Goal: Obtain resource: Obtain resource

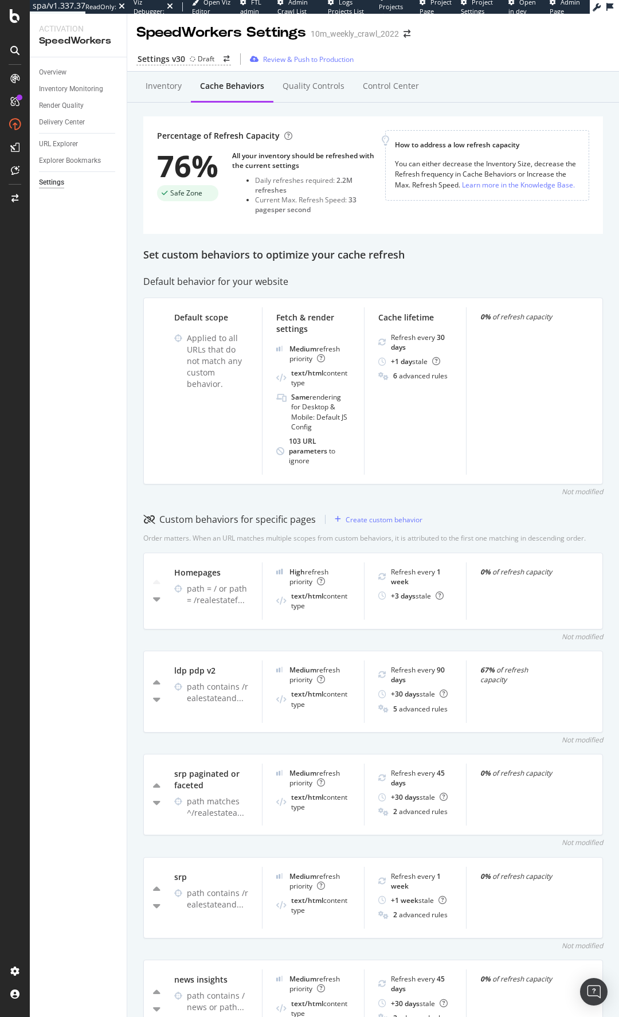
scroll to position [345, 0]
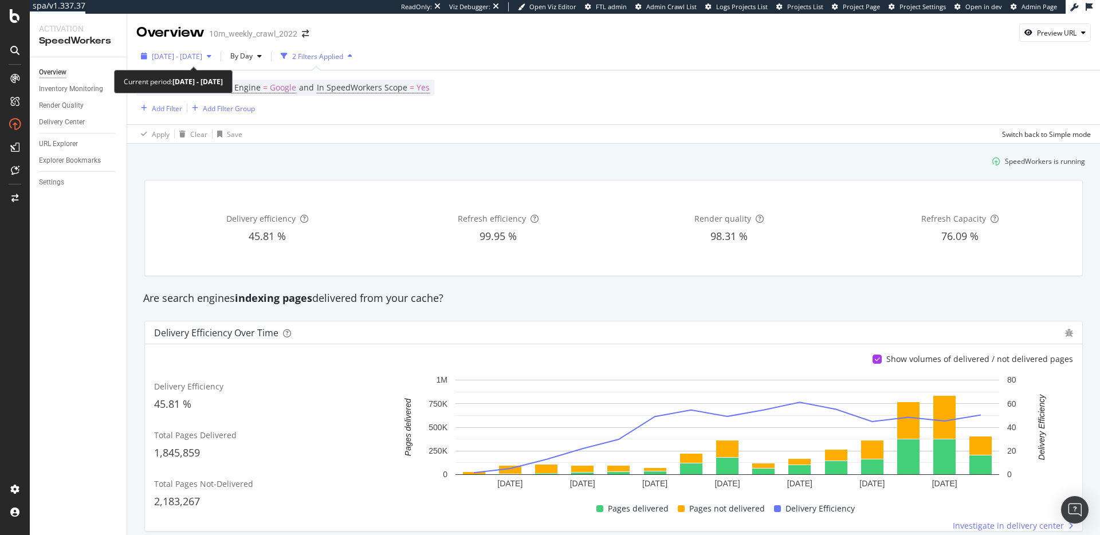
click at [210, 48] on div "[DATE] - [DATE]" at bounding box center [176, 56] width 80 height 17
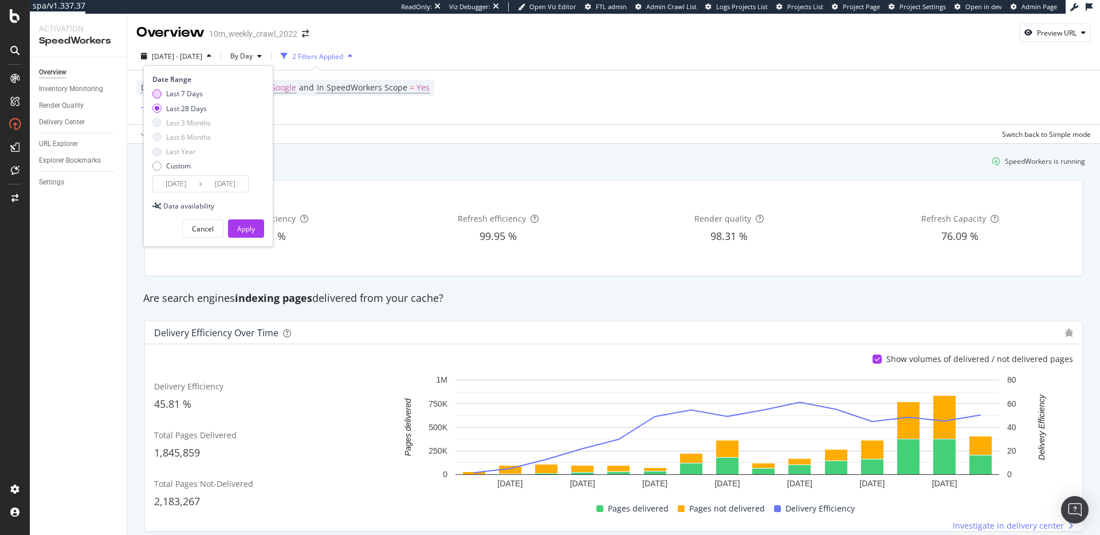
click at [191, 93] on div "Last 7 Days" at bounding box center [184, 94] width 37 height 10
click at [191, 180] on input "2025/09/16" at bounding box center [176, 184] width 46 height 16
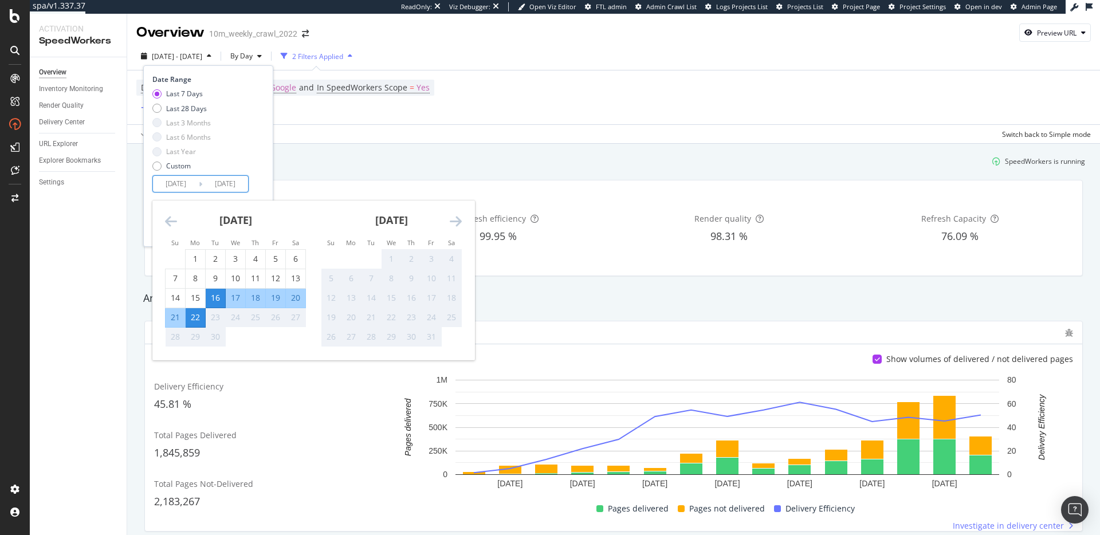
click at [197, 321] on div "22" at bounding box center [195, 317] width 19 height 11
type input "2025/09/22"
click at [256, 183] on div "Date Range Last 7 Days Last 28 Days Last 3 Months Last 6 Months Last Year Custo…" at bounding box center [206, 133] width 109 height 118
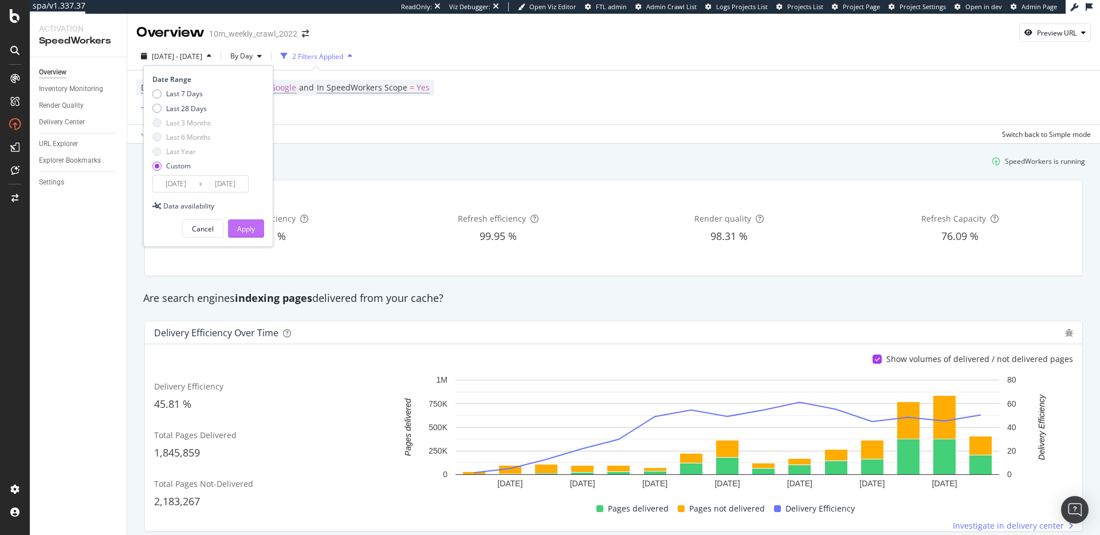
click at [244, 227] on div "Apply" at bounding box center [246, 229] width 18 height 10
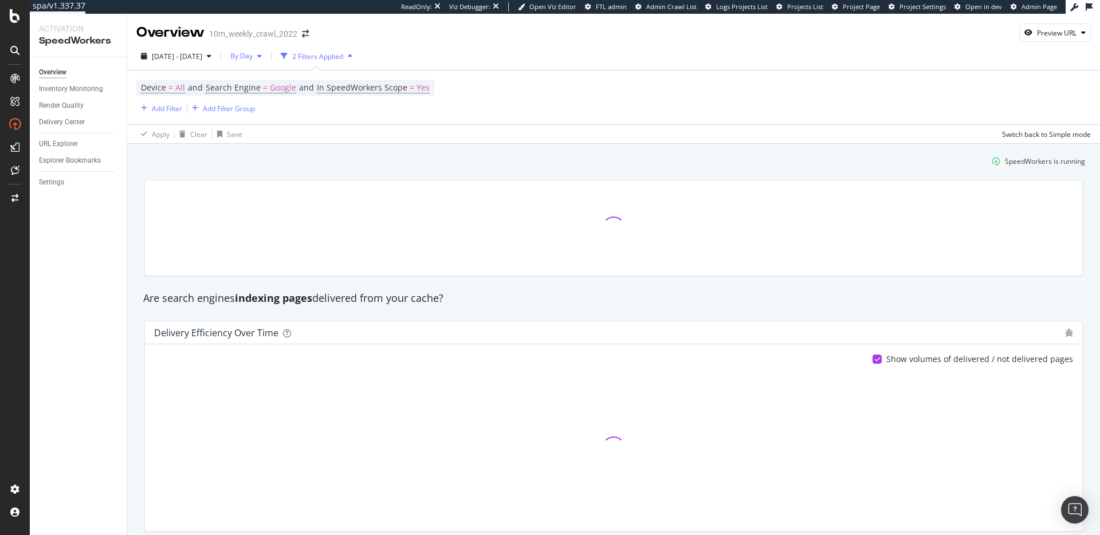
click at [266, 50] on div "By Day" at bounding box center [246, 56] width 41 height 17
click at [276, 85] on div "By Hour" at bounding box center [277, 78] width 49 height 17
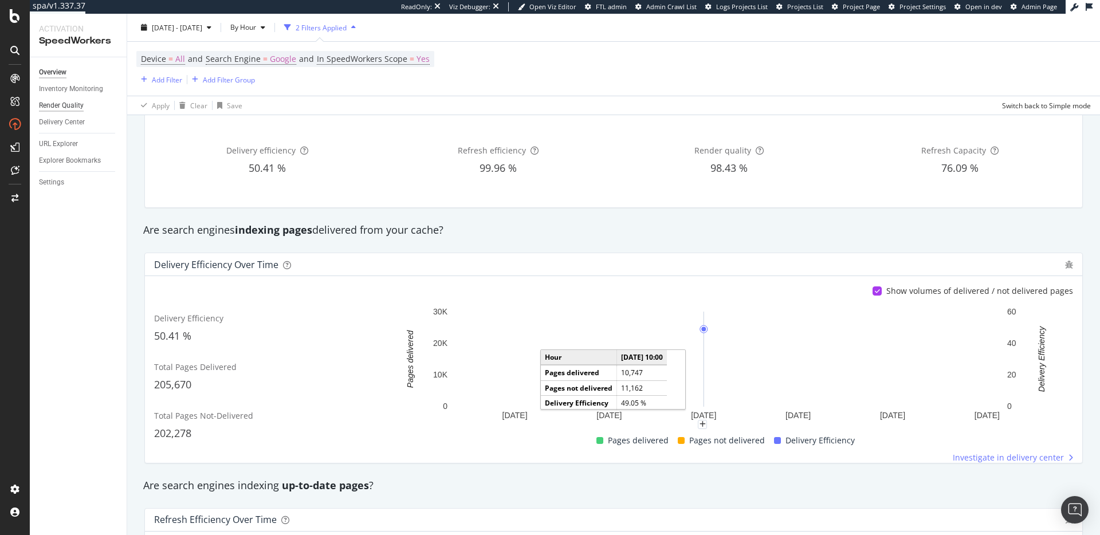
scroll to position [95, 0]
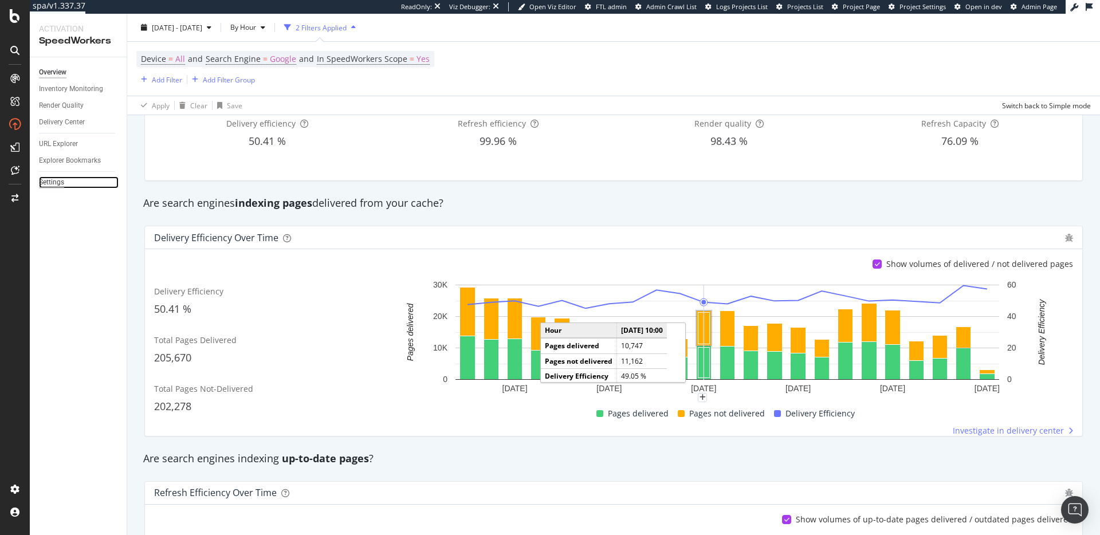
click at [48, 188] on div "Settings" at bounding box center [51, 182] width 25 height 12
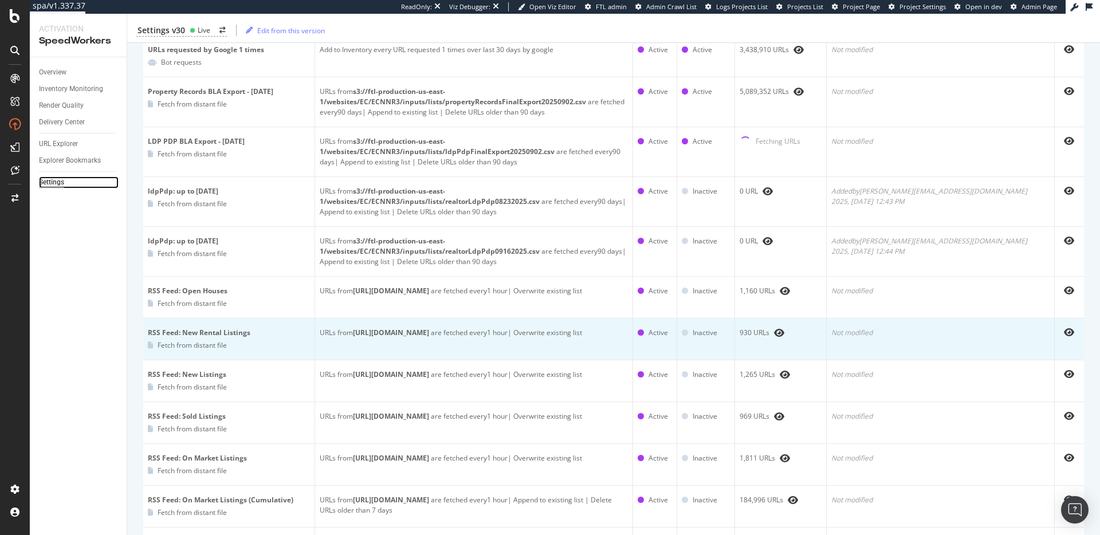
scroll to position [223, 0]
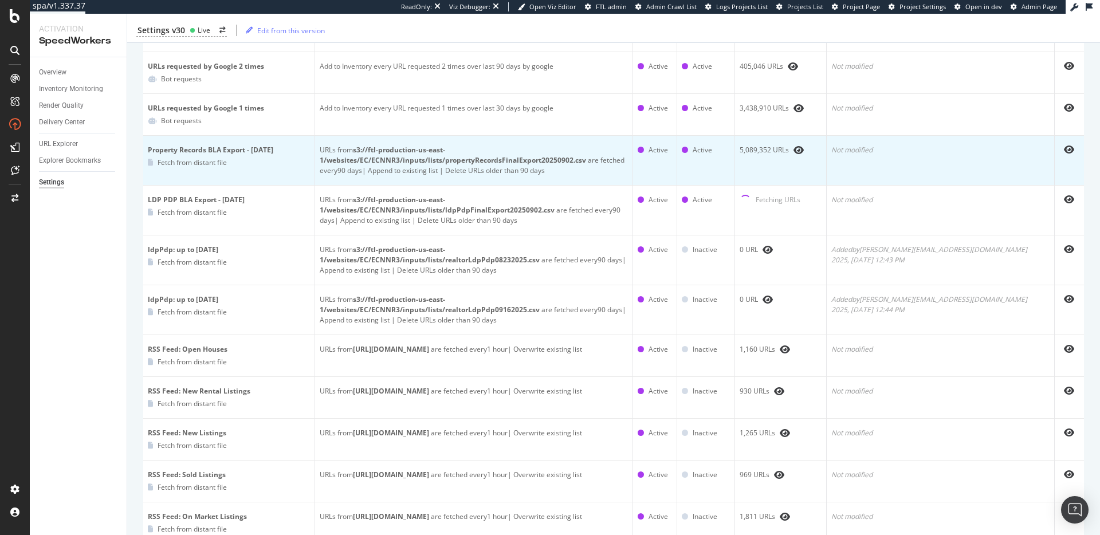
click at [552, 158] on b "s3://ftl-production-us-east-1/websites/EC/ECNNR3/inputs/lists/propertyRecordsFi…" at bounding box center [453, 155] width 266 height 20
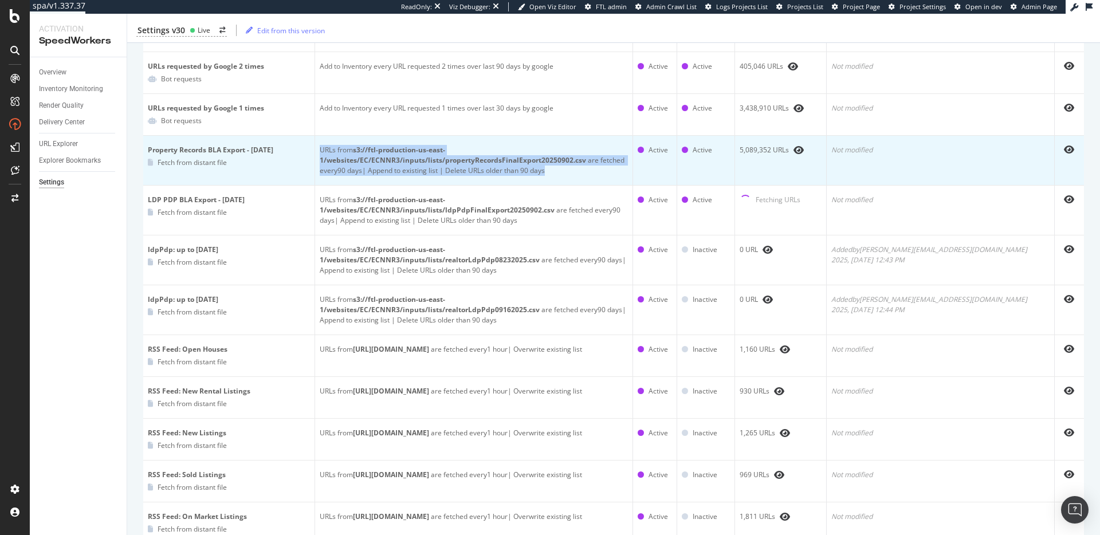
click at [552, 158] on b "s3://ftl-production-us-east-1/websites/EC/ECNNR3/inputs/lists/propertyRecordsFi…" at bounding box center [453, 155] width 266 height 20
click at [558, 158] on b "s3://ftl-production-us-east-1/websites/EC/ECNNR3/inputs/lists/propertyRecordsFi…" at bounding box center [453, 155] width 266 height 20
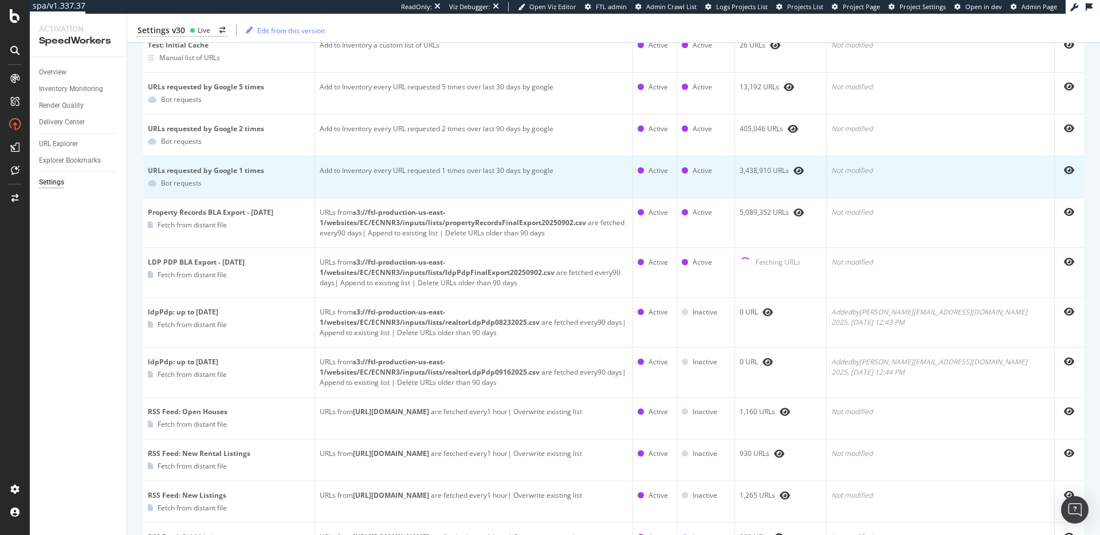
scroll to position [105, 0]
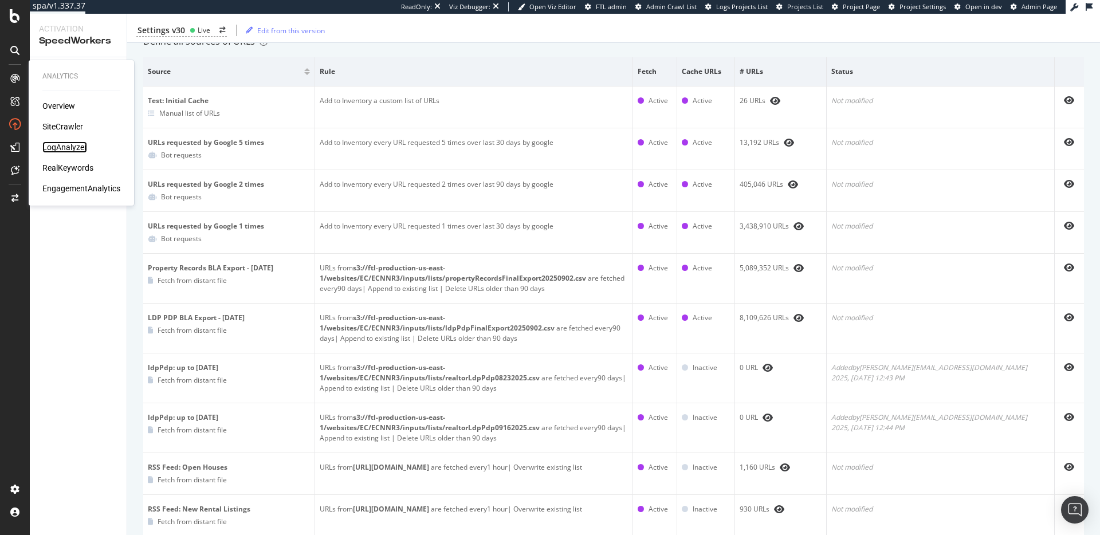
click at [73, 147] on div "LogAnalyzer" at bounding box center [64, 147] width 45 height 11
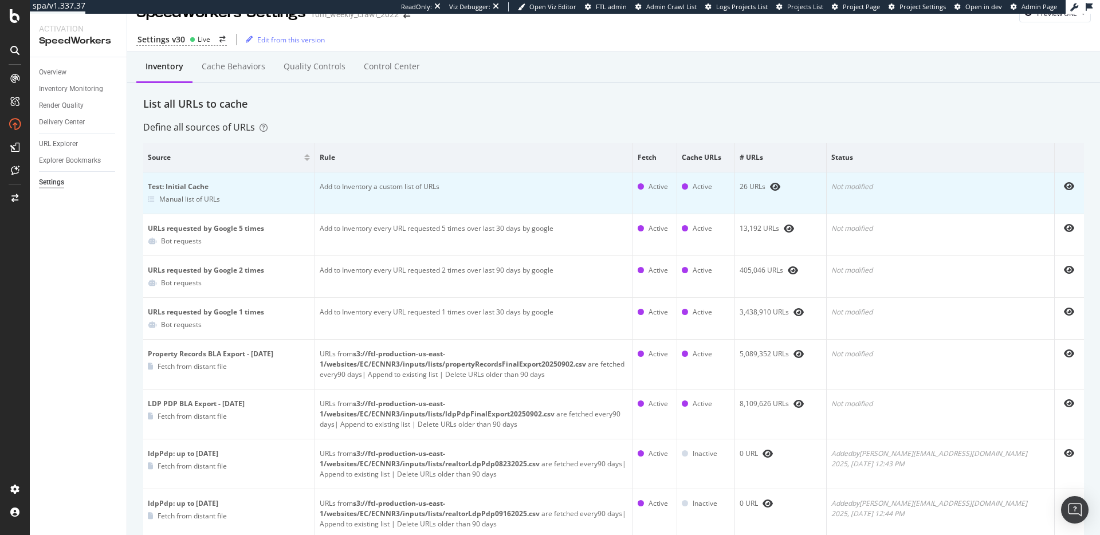
scroll to position [0, 0]
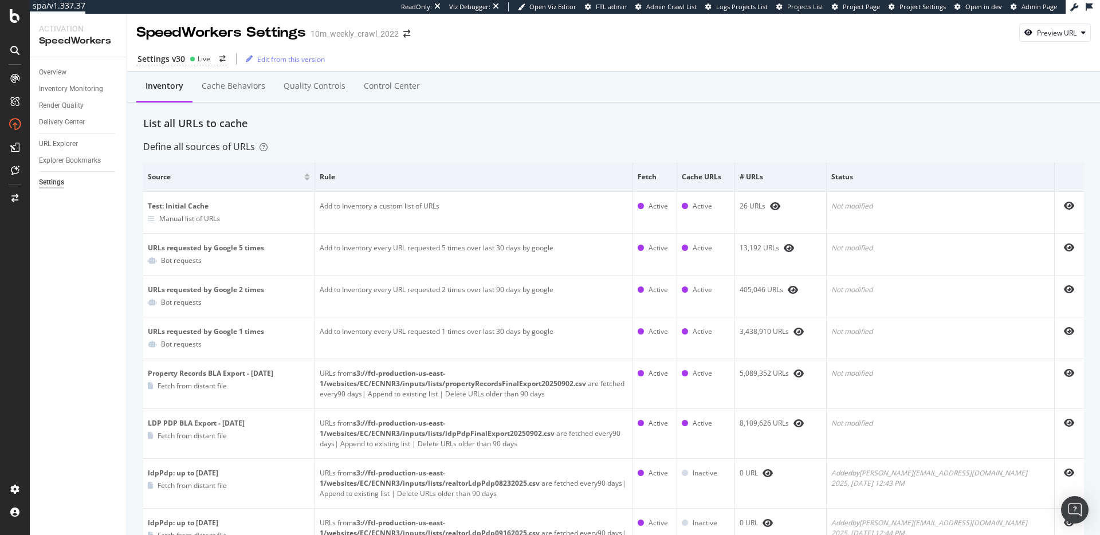
click at [413, 123] on div "List all URLs to cache" at bounding box center [613, 123] width 941 height 15
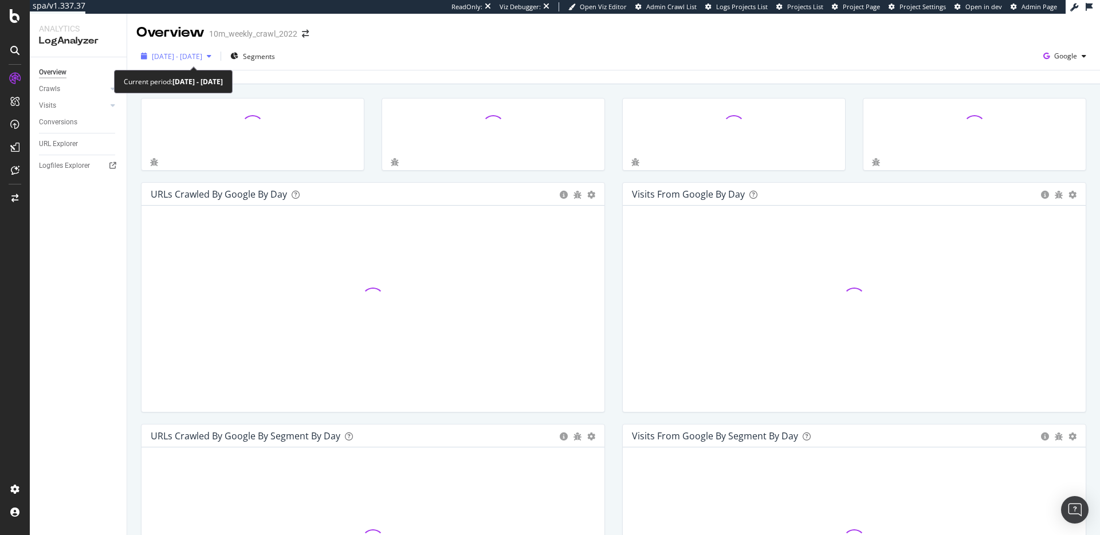
click at [202, 56] on span "2025 Aug. 24th - Sep. 22nd" at bounding box center [177, 57] width 50 height 10
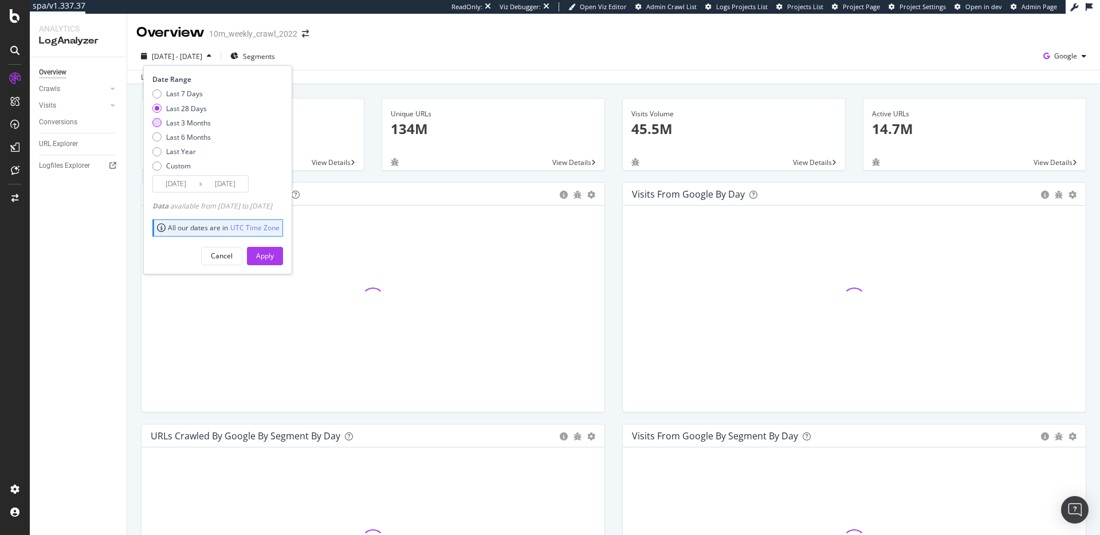
click at [195, 123] on div "Last 3 Months" at bounding box center [188, 123] width 45 height 10
type input "2025/06/23"
click at [274, 254] on div "Apply" at bounding box center [265, 256] width 18 height 10
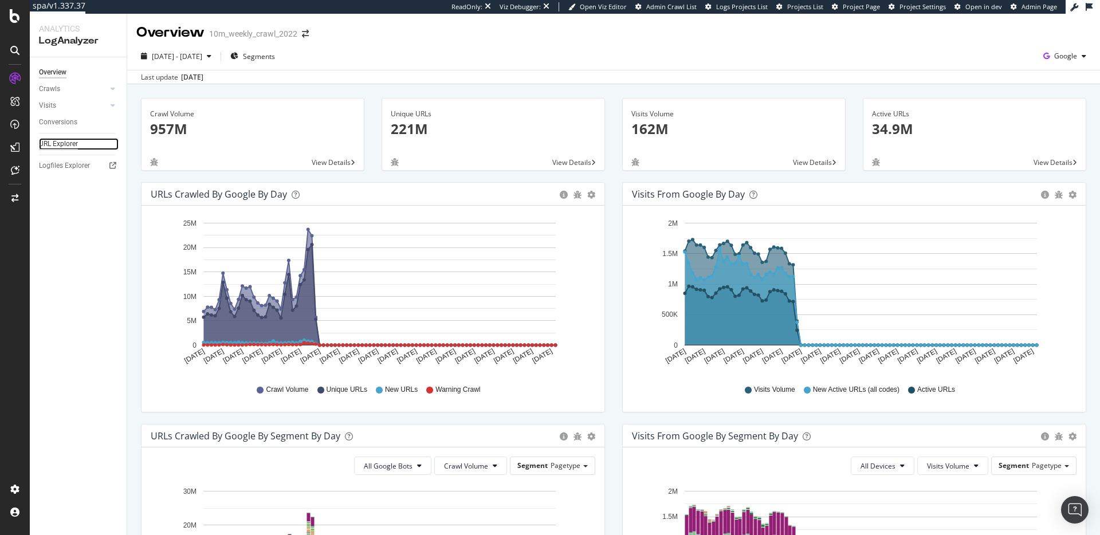
click at [66, 141] on div "URL Explorer" at bounding box center [58, 144] width 39 height 12
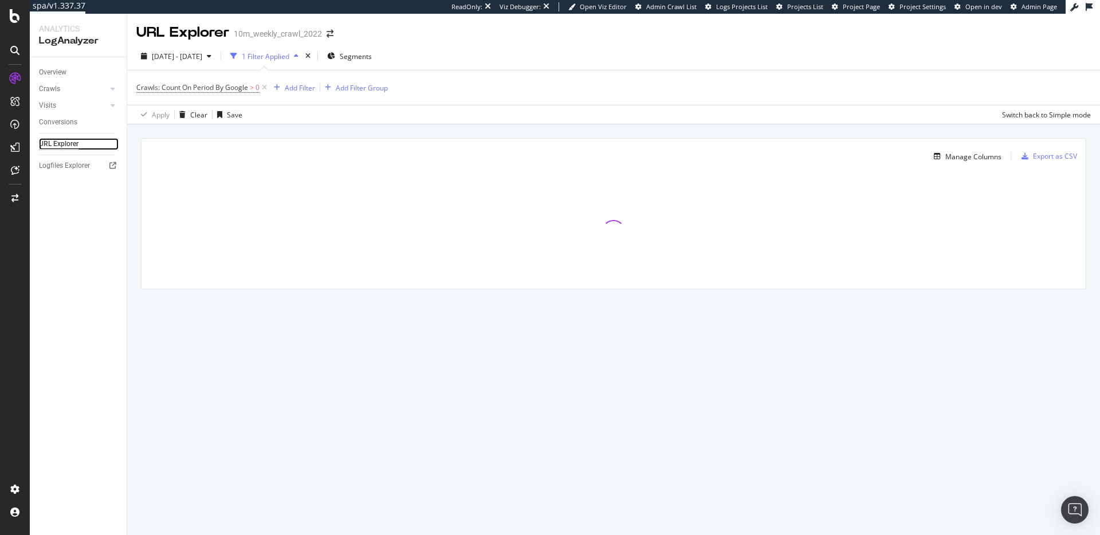
click at [68, 140] on div "URL Explorer" at bounding box center [59, 144] width 40 height 12
click at [346, 131] on div "Manage Columns Export as CSV Full URL Crawls: Count On Period By Google" at bounding box center [613, 226] width 973 height 205
click at [58, 69] on div "Overview" at bounding box center [53, 72] width 28 height 12
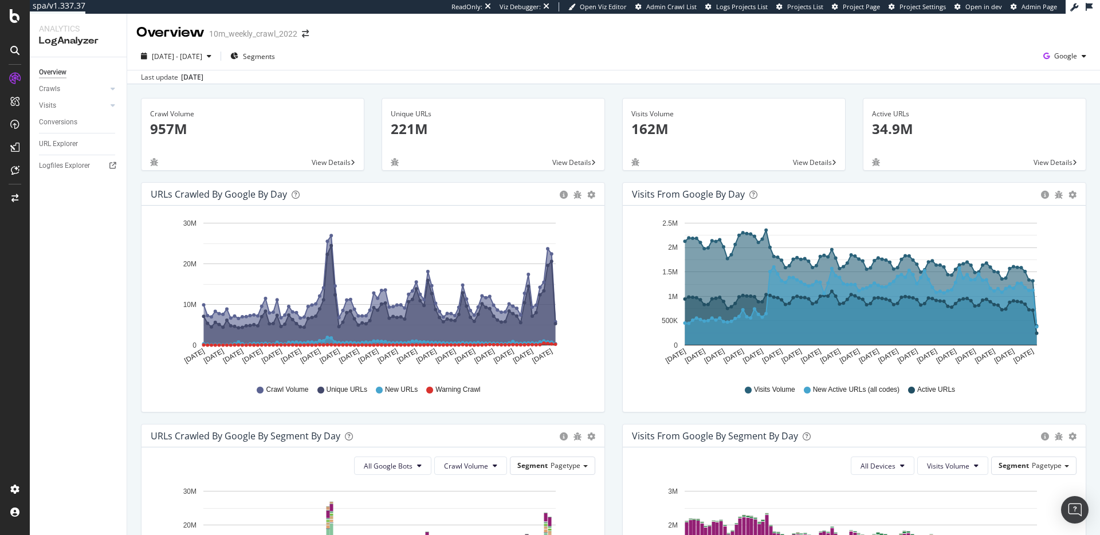
click at [403, 84] on div "Crawl Volume 957M View Details Unique URLs 221M View Details Visits Volume 162M…" at bounding box center [613, 516] width 973 height 864
click at [363, 96] on div "Crawl Volume 957M View Details Unique URLs 221M View Details Visits Volume 162M…" at bounding box center [613, 516] width 973 height 864
drag, startPoint x: 56, startPoint y: 139, endPoint x: 97, endPoint y: 135, distance: 42.0
click at [56, 139] on div "URL Explorer" at bounding box center [58, 144] width 39 height 12
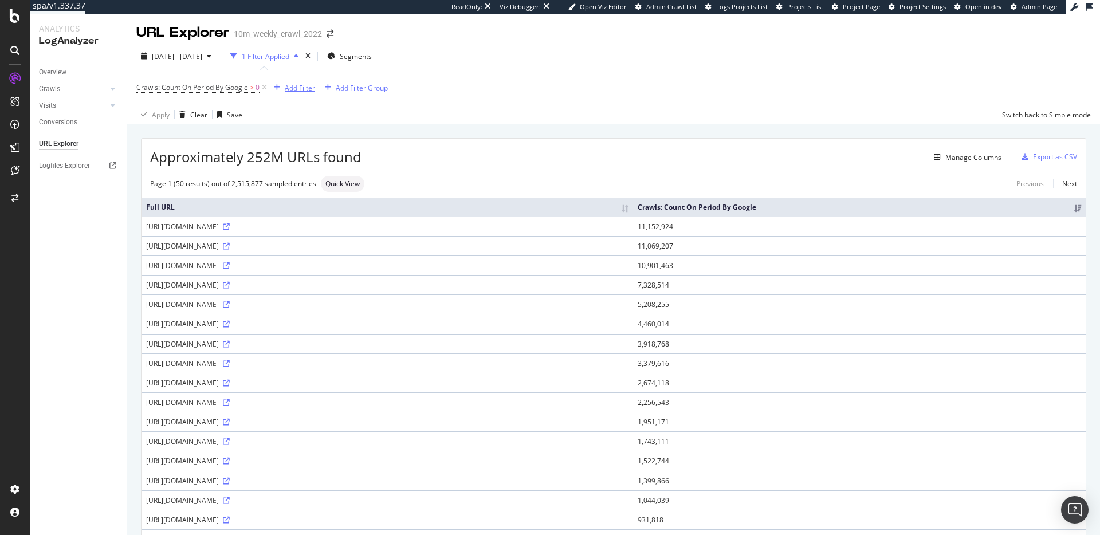
click at [294, 89] on div "Add Filter" at bounding box center [300, 88] width 30 height 10
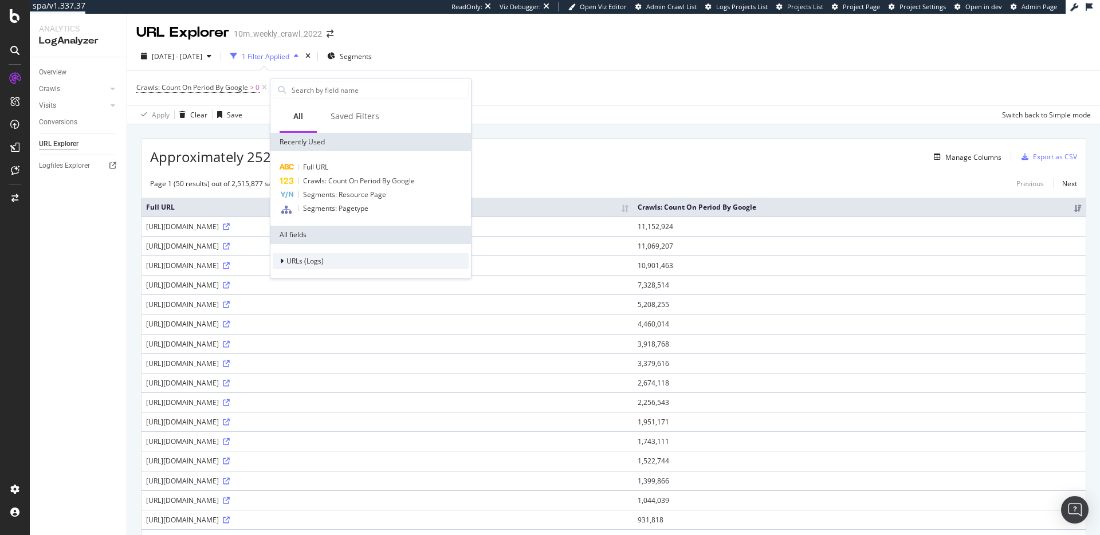
click at [332, 265] on div "URLs (Logs)" at bounding box center [371, 261] width 196 height 16
click at [533, 140] on div "Approximately 252M URLs found Manage Columns Export as CSV" at bounding box center [614, 153] width 944 height 28
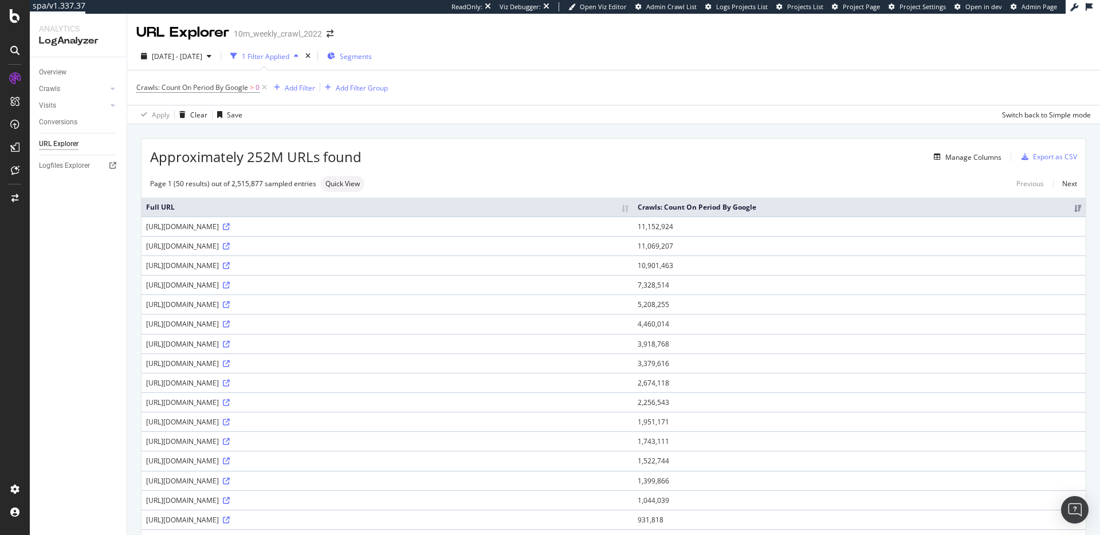
click at [372, 52] on span "Segments" at bounding box center [356, 57] width 32 height 10
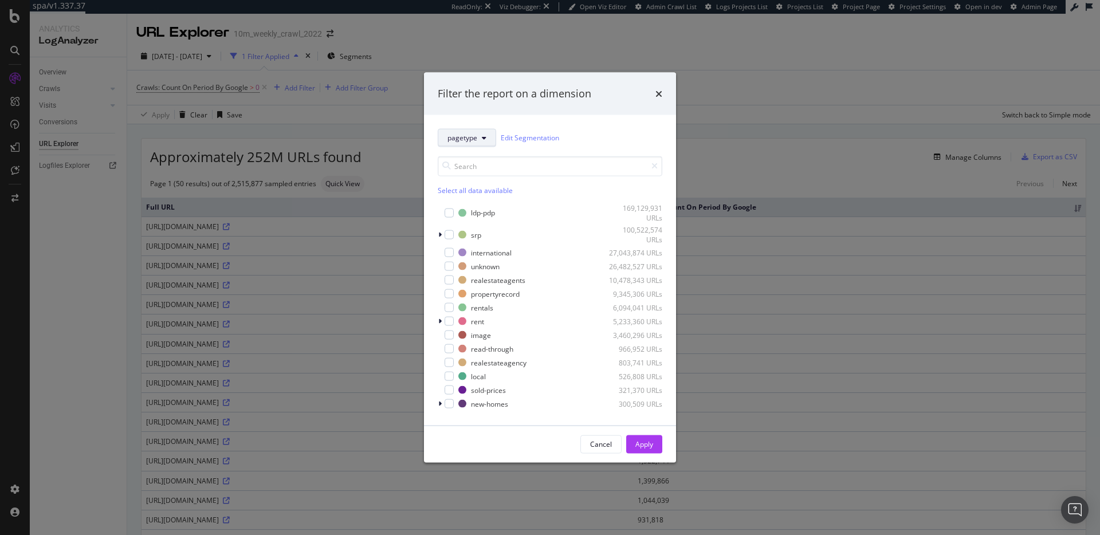
click at [475, 138] on span "pagetype" at bounding box center [463, 138] width 30 height 10
click at [500, 293] on div "propertyrecord" at bounding box center [495, 294] width 49 height 10
click at [642, 445] on div "Apply" at bounding box center [644, 444] width 18 height 10
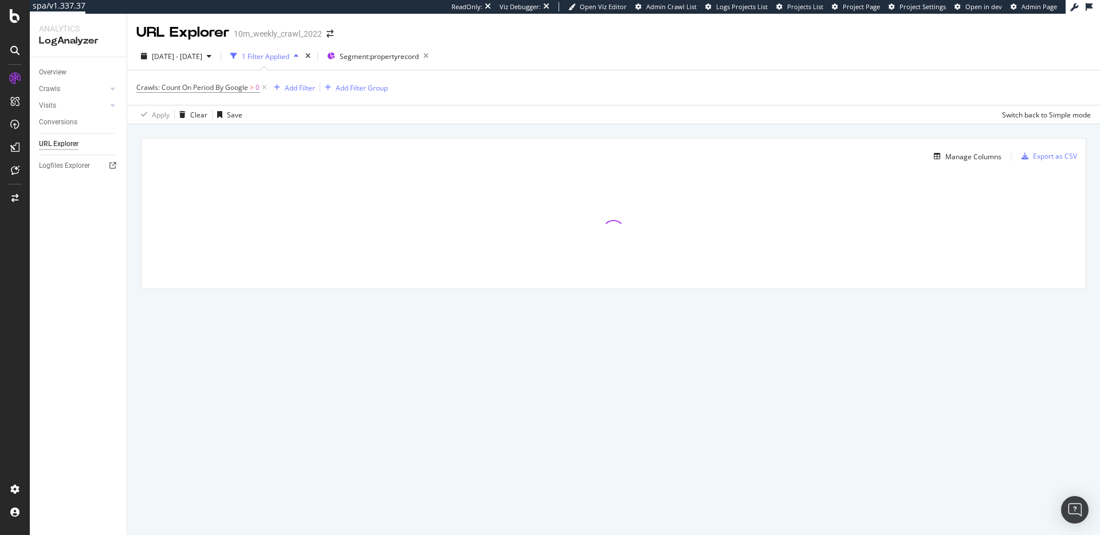
click at [551, 135] on div "Manage Columns Export as CSV Full URL Crawls: Count On Period By Google" at bounding box center [613, 226] width 973 height 205
click at [484, 134] on div "Manage Columns Export as CSV Full URL Crawls: Count On Period By Google" at bounding box center [613, 226] width 973 height 205
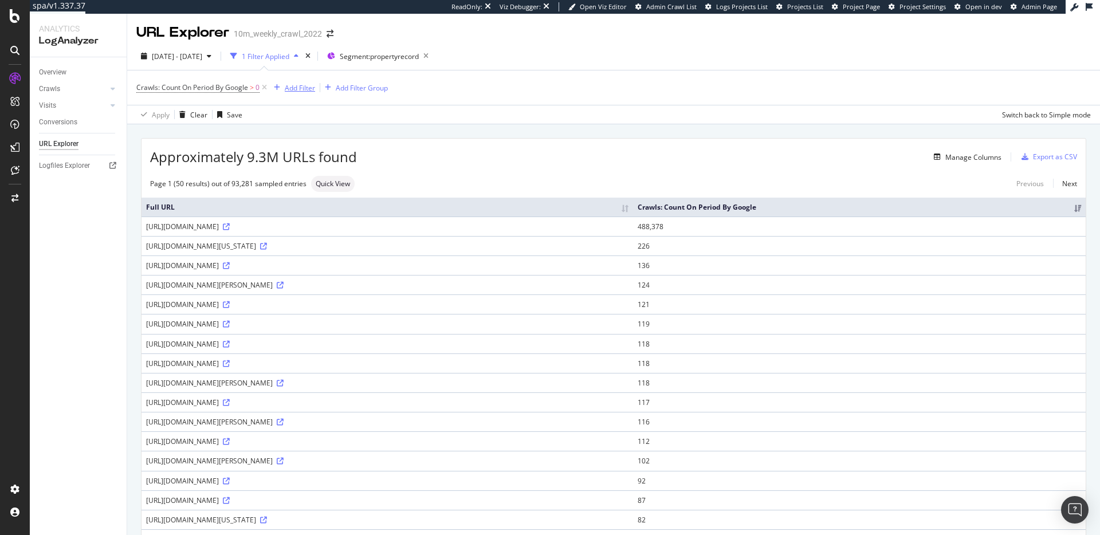
click at [308, 89] on div "Add Filter" at bounding box center [300, 88] width 30 height 10
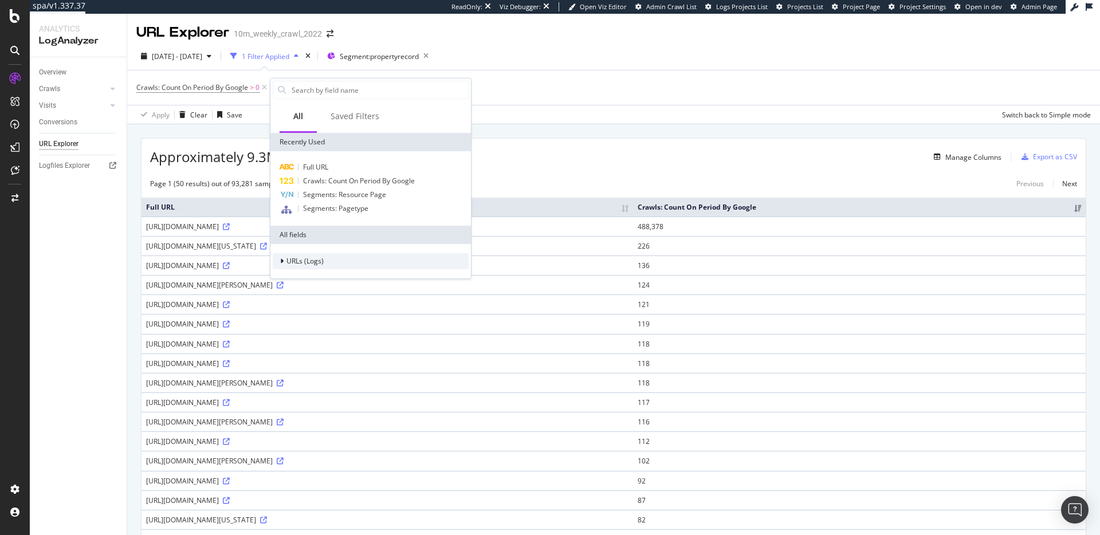
click at [340, 260] on div "URLs (Logs)" at bounding box center [371, 261] width 196 height 16
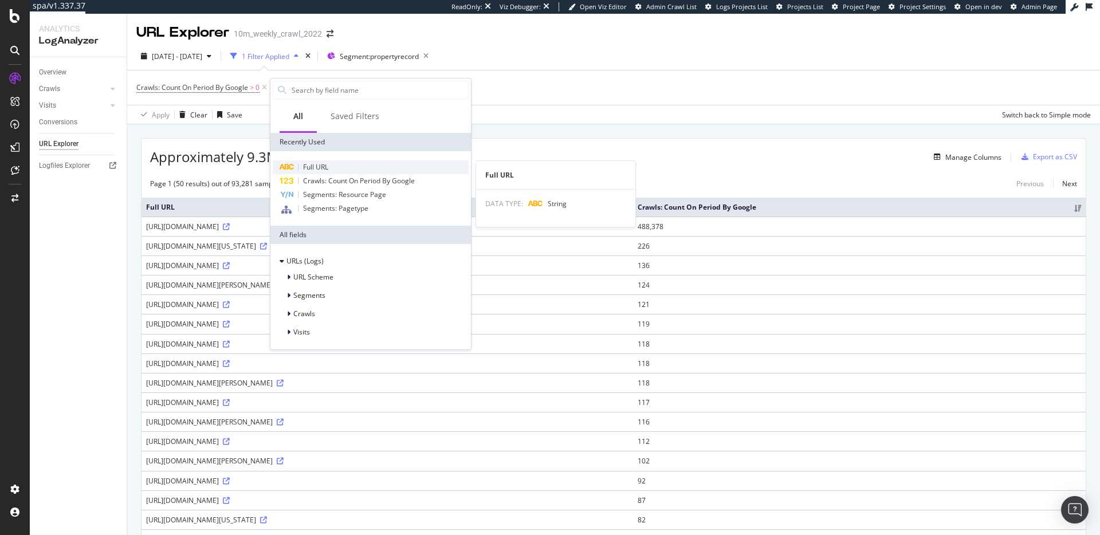
click at [364, 163] on div "Full URL" at bounding box center [371, 167] width 196 height 14
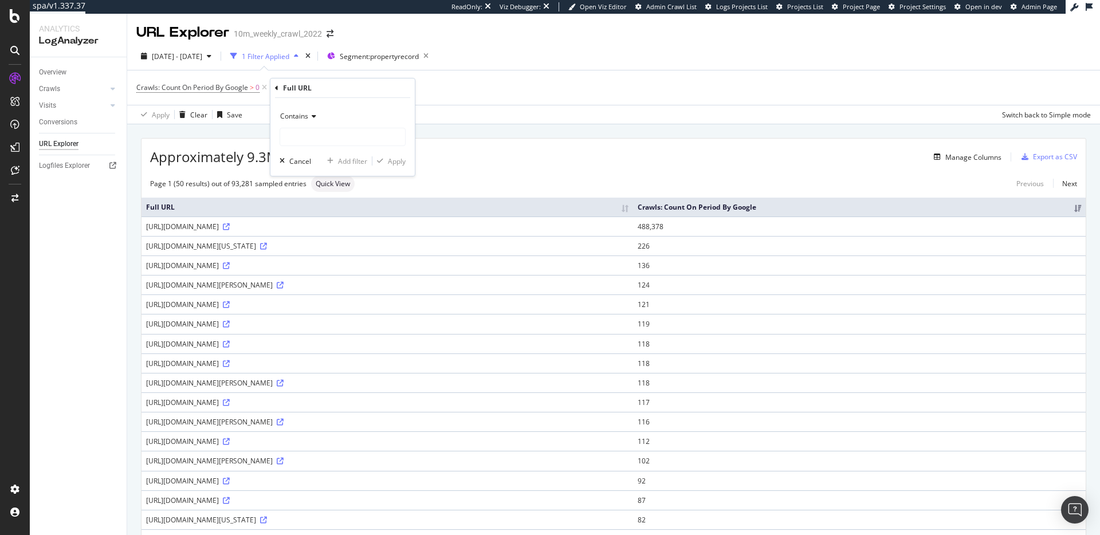
click at [306, 116] on span "Contains" at bounding box center [294, 116] width 28 height 10
click at [329, 245] on span "Doesn't contain" at bounding box center [310, 245] width 50 height 10
click at [544, 119] on div "Apply Clear Save Switch back to Simple mode" at bounding box center [613, 114] width 973 height 19
click at [380, 90] on icon at bounding box center [379, 87] width 10 height 11
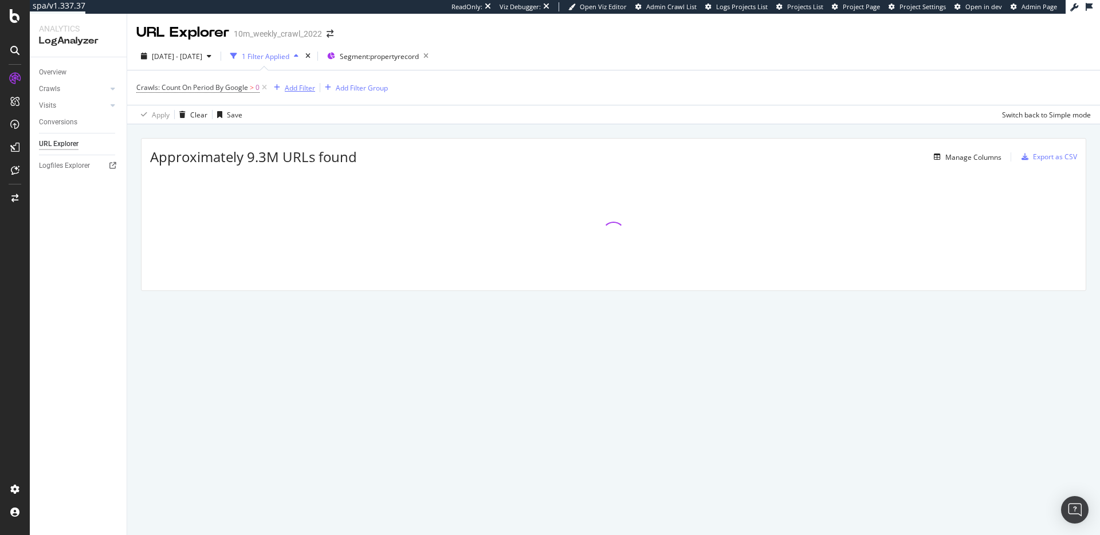
click at [302, 87] on div "Add Filter" at bounding box center [300, 88] width 30 height 10
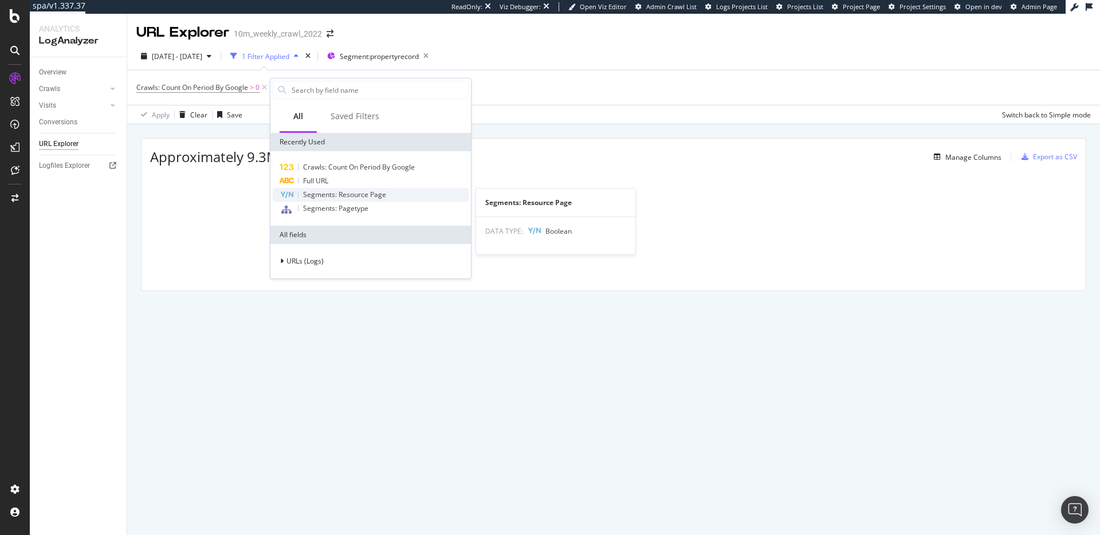
click at [351, 193] on span "Segments: Resource Page" at bounding box center [344, 195] width 83 height 10
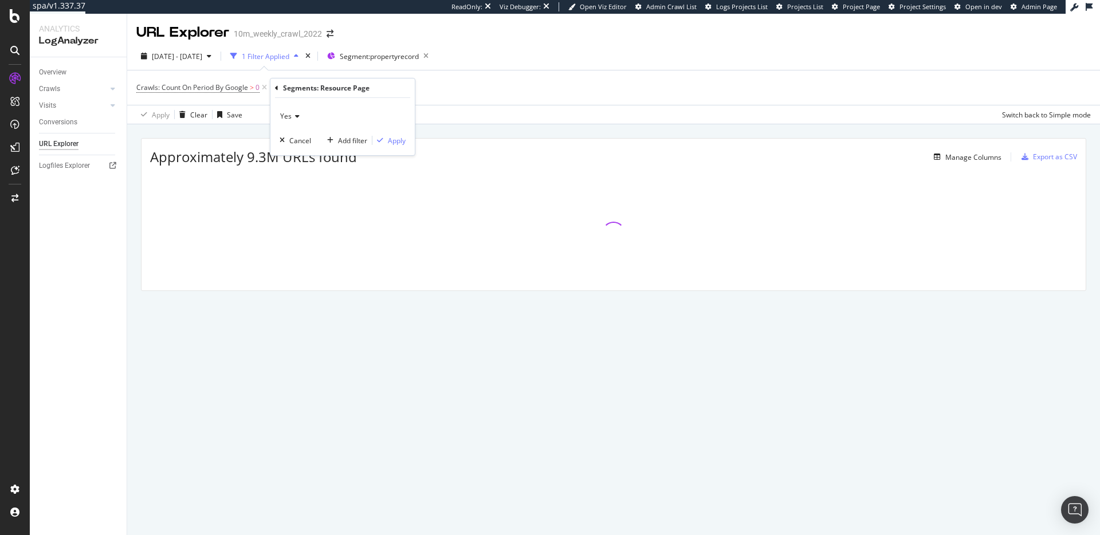
click at [280, 113] on span "Yes" at bounding box center [285, 116] width 11 height 10
click at [308, 154] on div "No" at bounding box center [343, 154] width 123 height 15
click at [398, 141] on div "Apply" at bounding box center [397, 141] width 18 height 10
click at [465, 133] on div "Manage Columns Export as CSV Full URL Crawls: Count On Period By Google" at bounding box center [613, 226] width 973 height 205
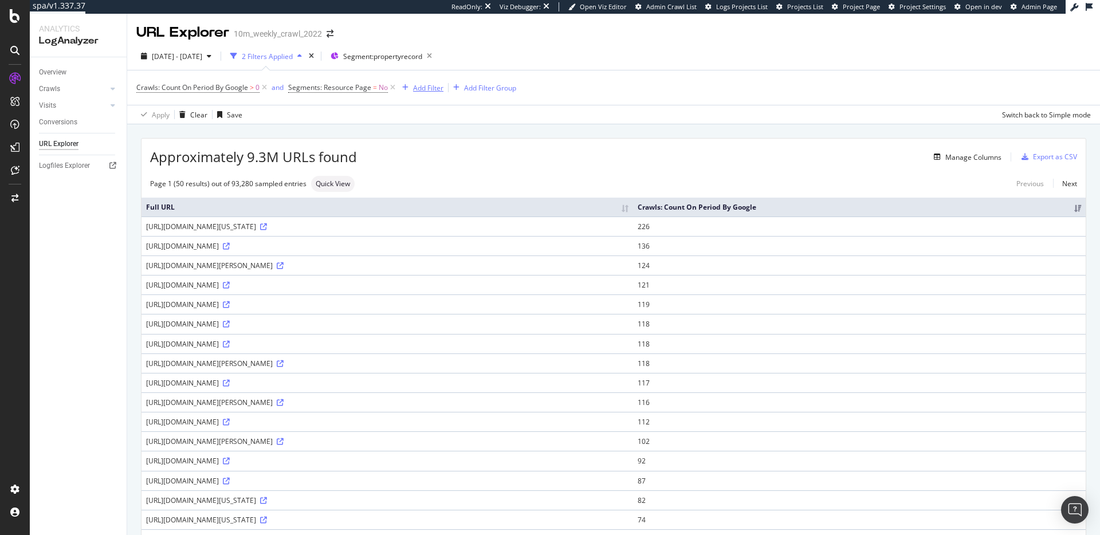
click at [434, 90] on div "Add Filter" at bounding box center [428, 88] width 30 height 10
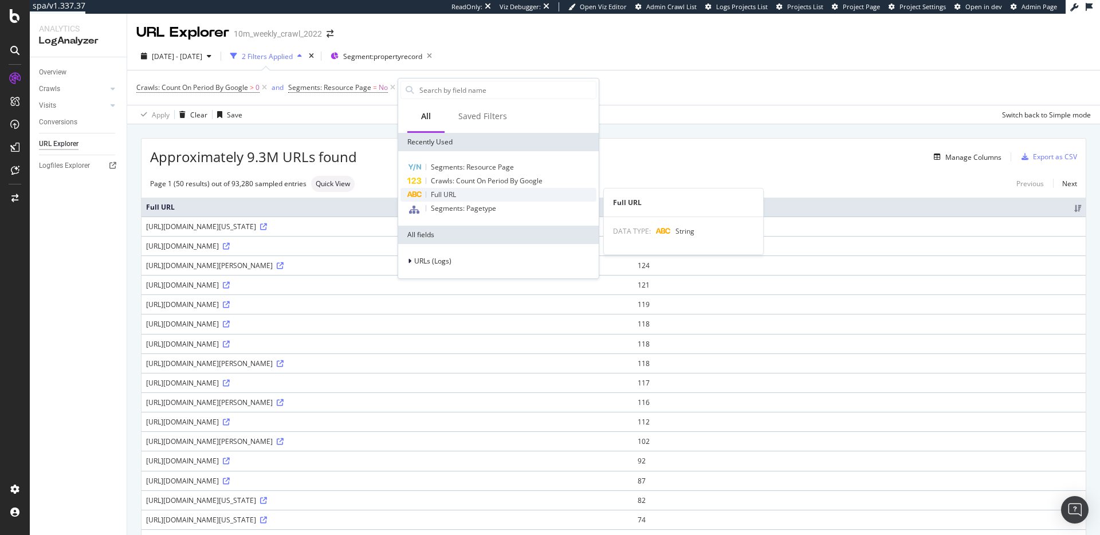
click at [476, 195] on div "Full URL" at bounding box center [499, 195] width 196 height 14
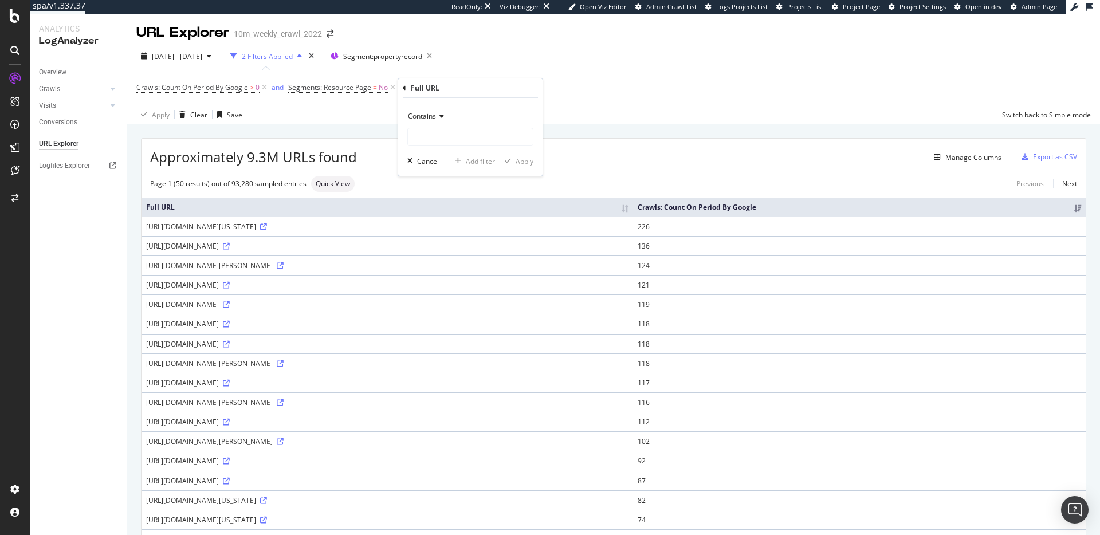
click at [441, 119] on icon at bounding box center [440, 116] width 8 height 7
click at [478, 243] on div "Doesn't contain" at bounding box center [471, 244] width 123 height 15
click at [465, 143] on input "text" at bounding box center [470, 137] width 125 height 18
type input ".xml"
click at [521, 163] on div "Apply" at bounding box center [525, 161] width 18 height 10
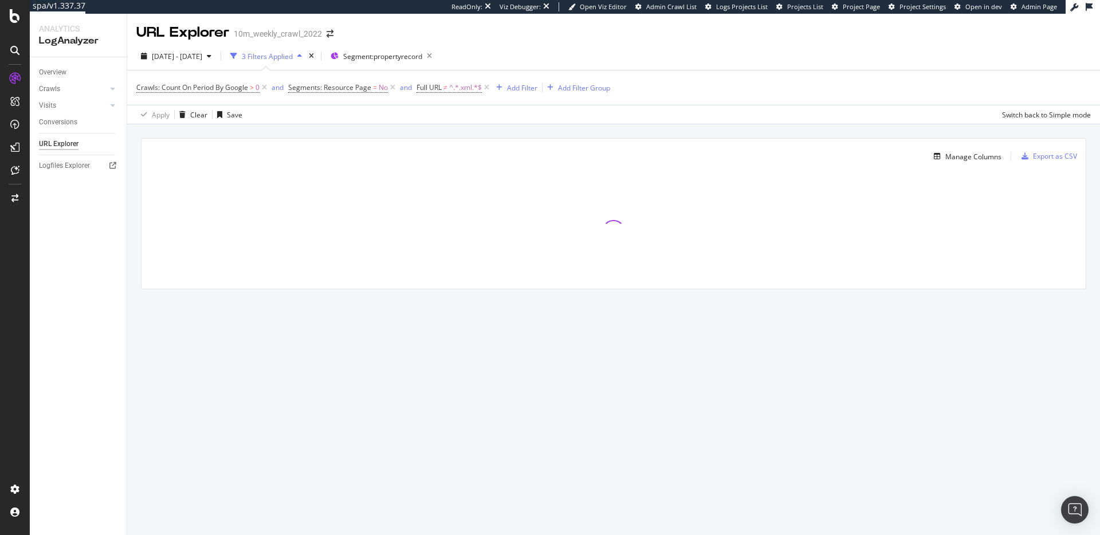
click at [603, 132] on div "Manage Columns Export as CSV Full URL Crawls: Count On Period By Google" at bounding box center [613, 226] width 973 height 205
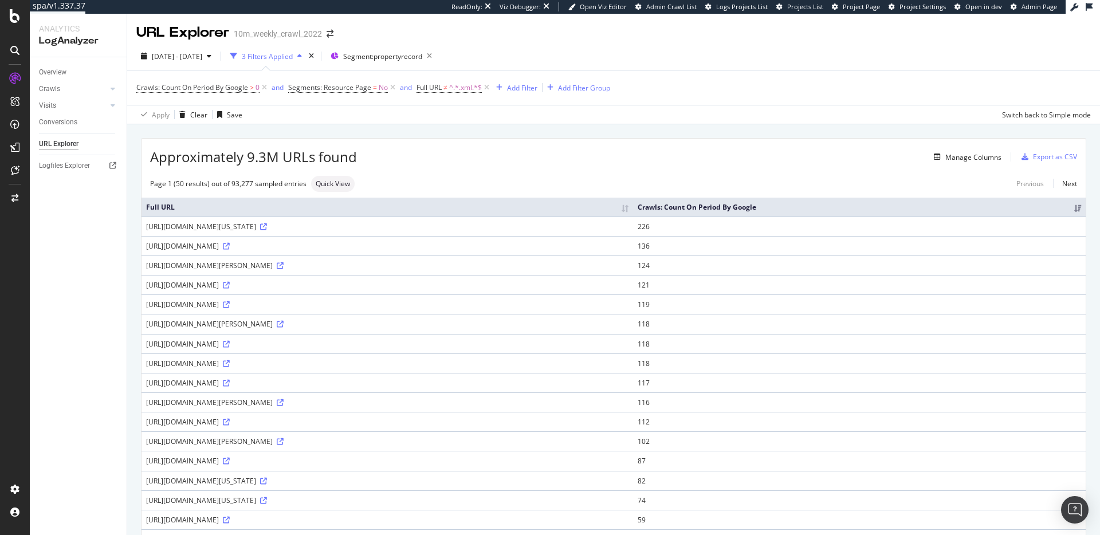
click at [669, 148] on div "Approximately 9.3M URLs found Manage Columns Export as CSV" at bounding box center [614, 153] width 944 height 28
click at [1045, 156] on div "Export as CSV" at bounding box center [1055, 157] width 44 height 10
click at [747, 139] on div "Approximately 9.3M URLs found Manage Columns Export as CSV" at bounding box center [614, 153] width 944 height 28
click at [1033, 155] on div "Export as CSV" at bounding box center [1055, 157] width 44 height 10
click at [768, 152] on div "Manage Columns" at bounding box center [679, 157] width 645 height 14
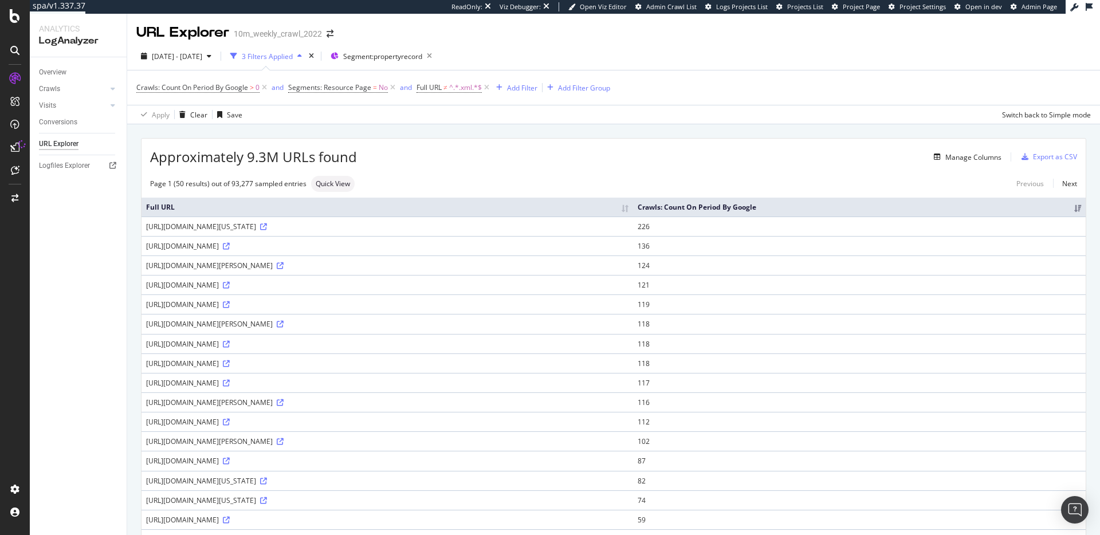
click at [768, 152] on div "Manage Columns" at bounding box center [679, 157] width 645 height 14
click at [61, 190] on div "DataExports" at bounding box center [64, 195] width 45 height 11
click at [664, 157] on div "Manage Columns" at bounding box center [679, 157] width 645 height 14
click at [715, 144] on div "Approximately 9.3M URLs found Manage Columns Export as CSV" at bounding box center [614, 153] width 944 height 28
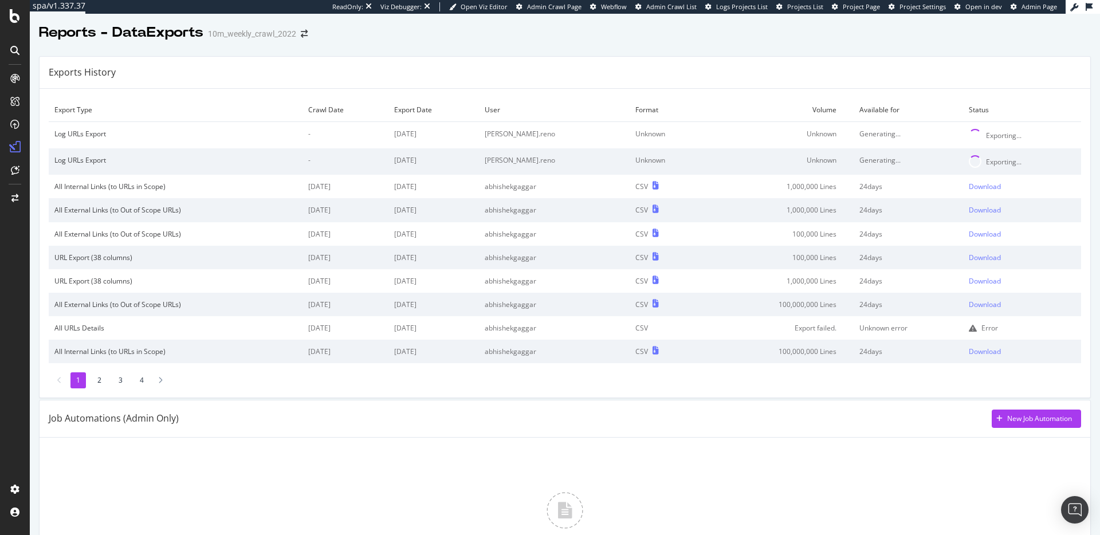
click at [575, 64] on div "Exports History" at bounding box center [565, 73] width 1051 height 32
